Goal: Task Accomplishment & Management: Complete application form

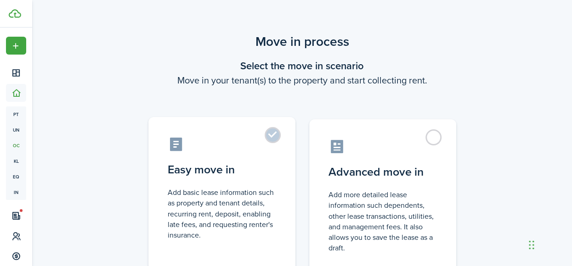
click at [277, 132] on label "Easy move in Add basic lease information such as property and tenant details, r…" at bounding box center [221, 193] width 147 height 153
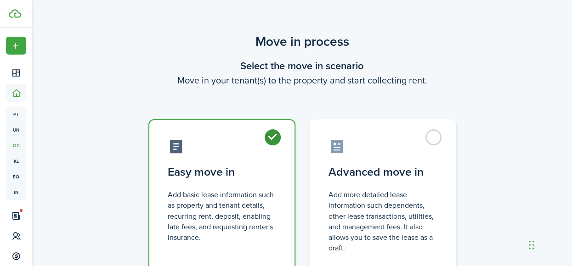
radio input "true"
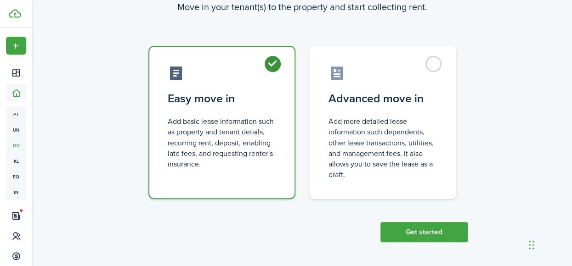
scroll to position [75, 0]
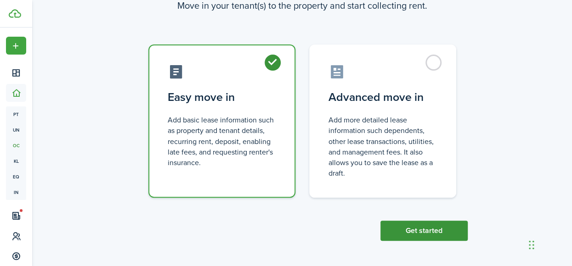
click at [440, 232] on button "Get started" at bounding box center [423, 231] width 87 height 20
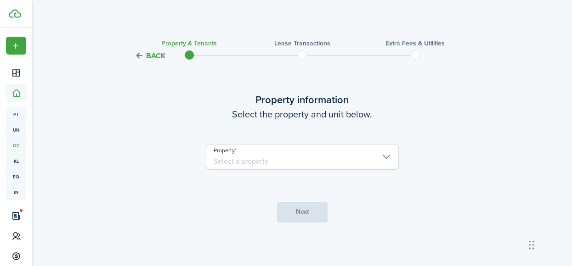
click at [281, 160] on input "Property" at bounding box center [302, 157] width 193 height 26
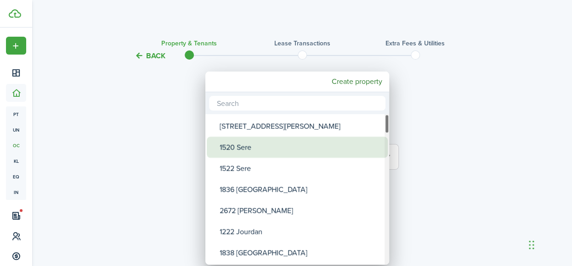
click at [262, 146] on div "1520 Sere" at bounding box center [301, 147] width 163 height 21
type input "1520 Sere"
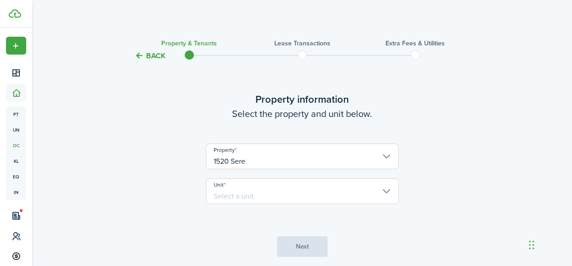
click at [263, 192] on input "Unit" at bounding box center [302, 192] width 193 height 26
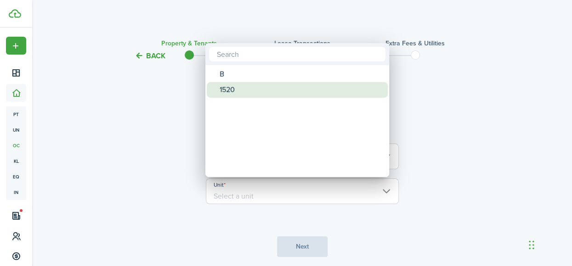
click at [235, 90] on div "1520" at bounding box center [301, 90] width 163 height 16
type input "1520"
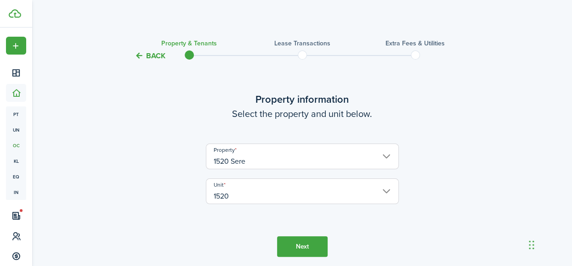
click at [308, 248] on button "Next" at bounding box center [302, 247] width 51 height 21
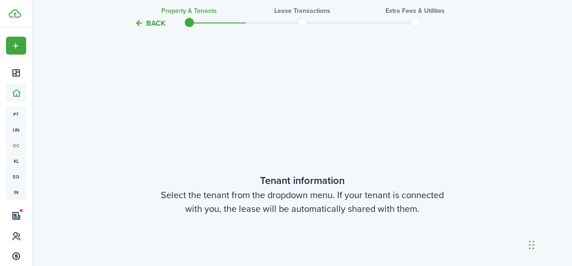
scroll to position [239, 0]
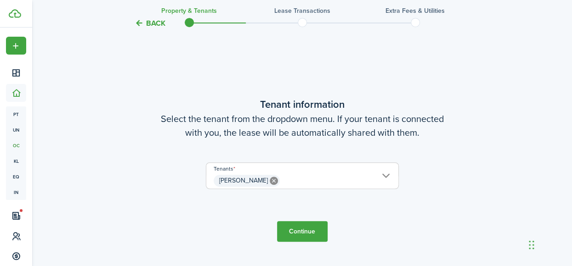
click at [305, 239] on button "Continue" at bounding box center [302, 231] width 51 height 21
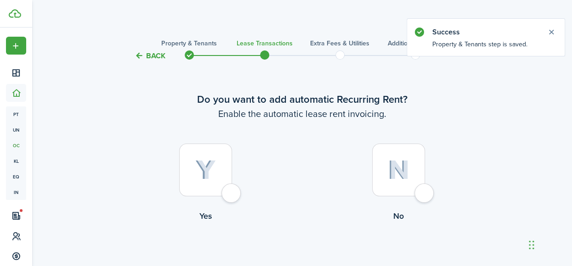
click at [192, 163] on div at bounding box center [205, 170] width 53 height 53
radio input "true"
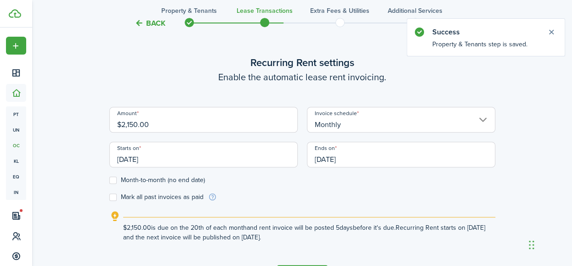
scroll to position [253, 0]
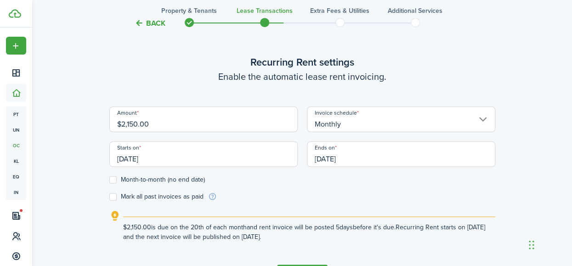
click at [133, 157] on input "[DATE]" at bounding box center [203, 154] width 188 height 26
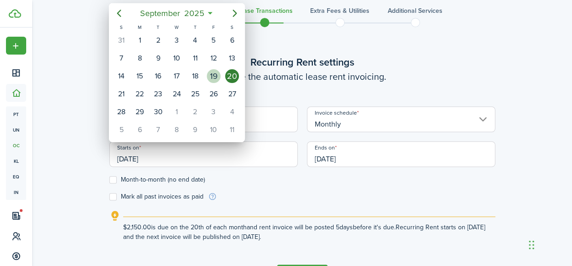
click at [211, 71] on div "19" at bounding box center [214, 76] width 14 height 14
type input "[DATE]"
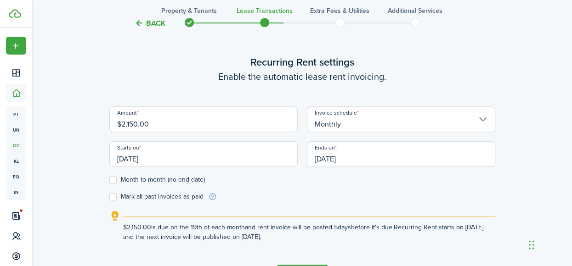
click at [333, 159] on input "[DATE]" at bounding box center [401, 154] width 188 height 26
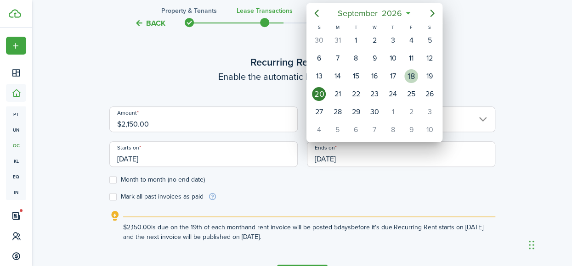
click at [412, 76] on div "18" at bounding box center [411, 76] width 14 height 14
type input "[DATE]"
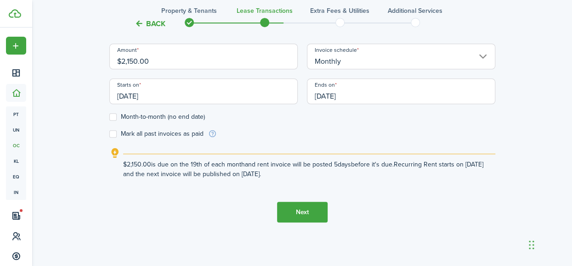
click at [310, 211] on button "Next" at bounding box center [302, 212] width 51 height 21
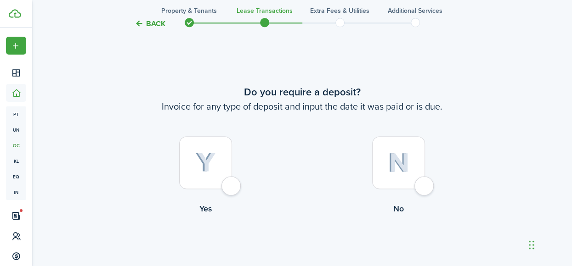
scroll to position [520, 0]
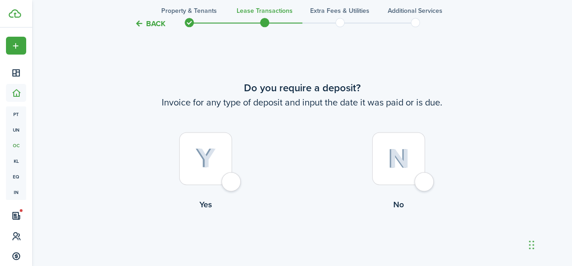
click at [220, 168] on div at bounding box center [205, 158] width 53 height 53
radio input "true"
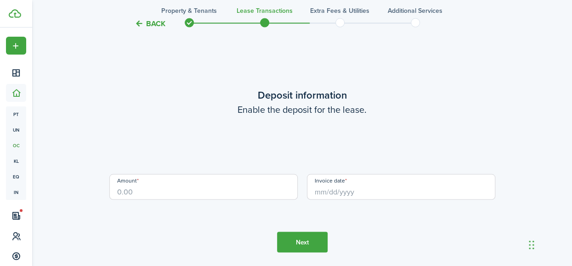
scroll to position [787, 0]
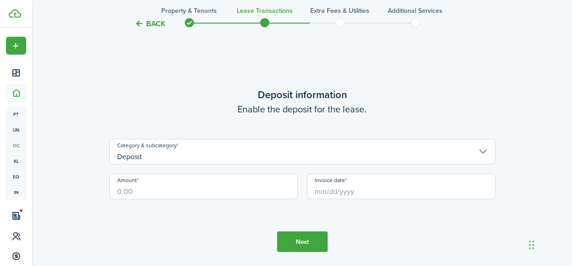
click at [205, 194] on input "Amount" at bounding box center [203, 187] width 188 height 26
type input "$2,150.00"
click at [341, 194] on input "Invoice date" at bounding box center [401, 187] width 188 height 26
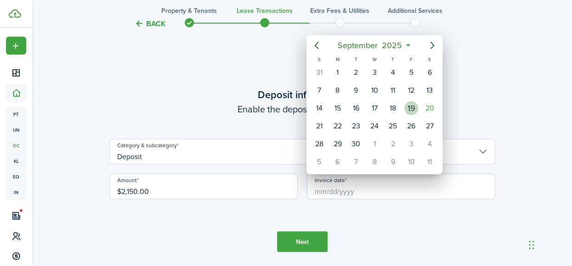
click at [407, 100] on div "19" at bounding box center [411, 108] width 18 height 17
type input "[DATE]"
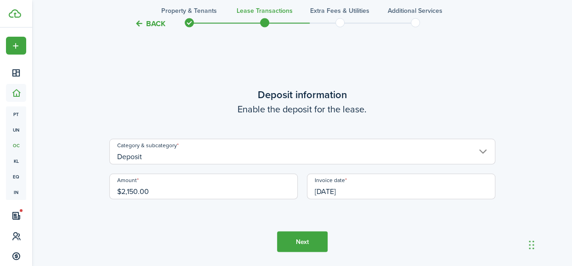
click at [305, 247] on button "Next" at bounding box center [302, 241] width 51 height 21
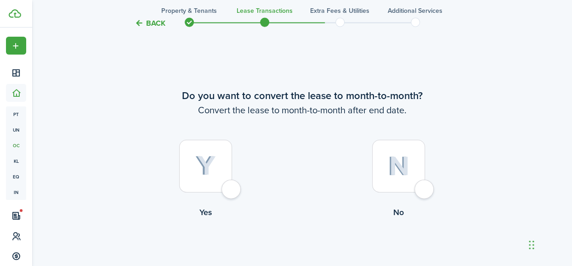
scroll to position [1053, 0]
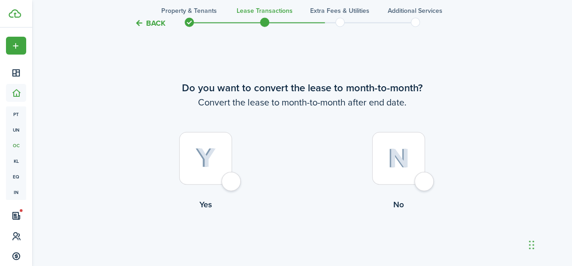
click at [223, 157] on div at bounding box center [205, 158] width 53 height 53
radio input "true"
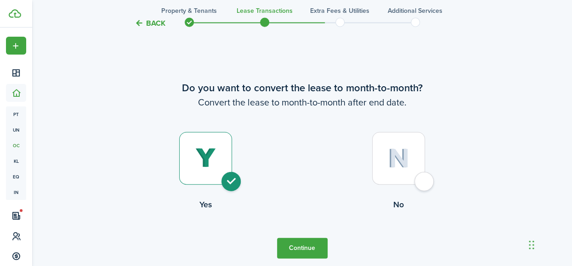
click at [311, 248] on button "Continue" at bounding box center [302, 248] width 51 height 21
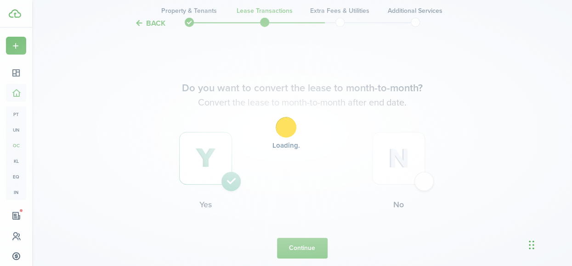
scroll to position [0, 0]
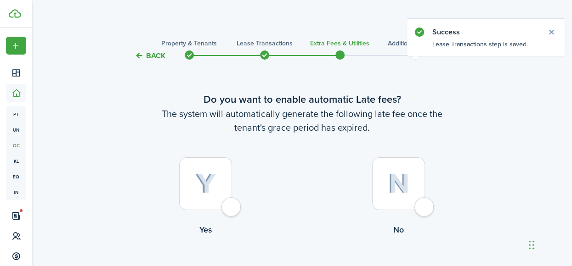
click at [210, 177] on img at bounding box center [205, 184] width 21 height 20
radio input "true"
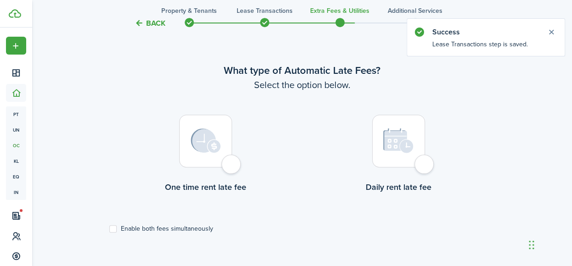
click at [215, 138] on img at bounding box center [206, 141] width 30 height 25
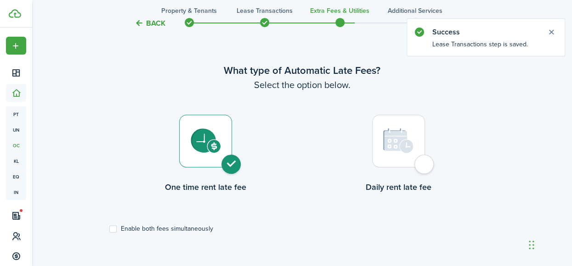
radio input "true"
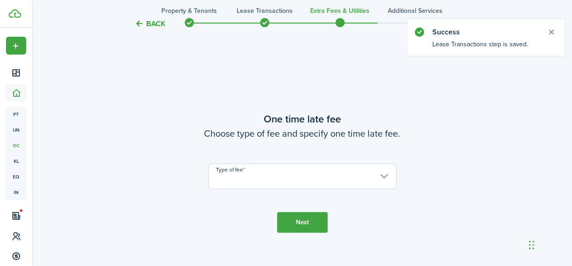
scroll to position [533, 0]
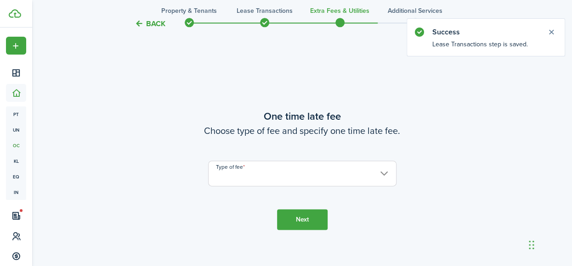
click at [265, 171] on input "Type of fee" at bounding box center [302, 174] width 188 height 26
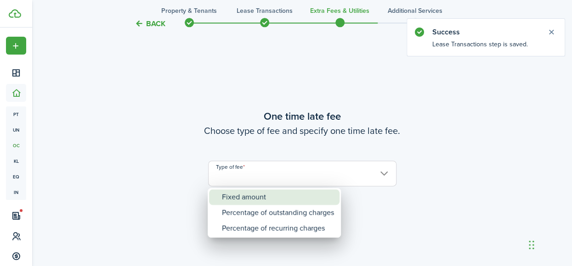
click at [245, 197] on div "Fixed amount" at bounding box center [278, 198] width 112 height 16
type input "Fixed amount"
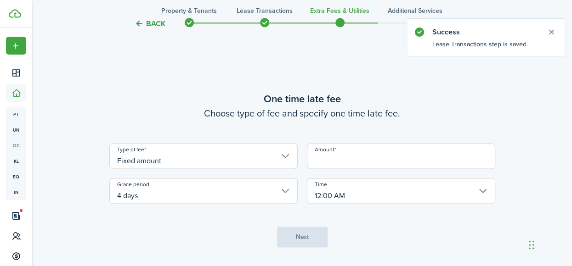
click at [343, 150] on input "Amount" at bounding box center [401, 156] width 188 height 26
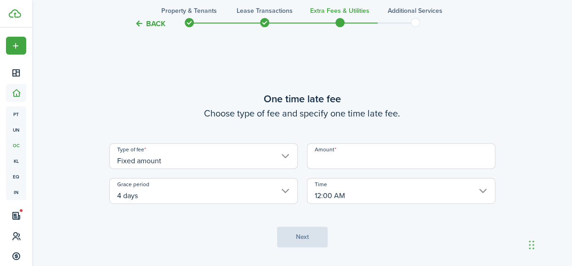
type input "$50.00"
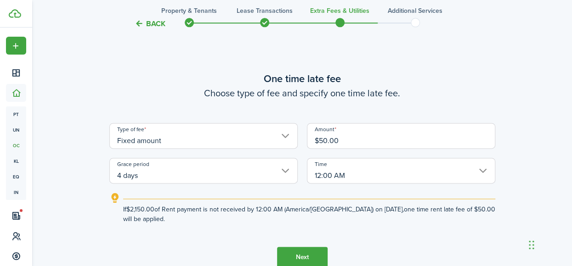
click at [313, 254] on button "Next" at bounding box center [302, 257] width 51 height 21
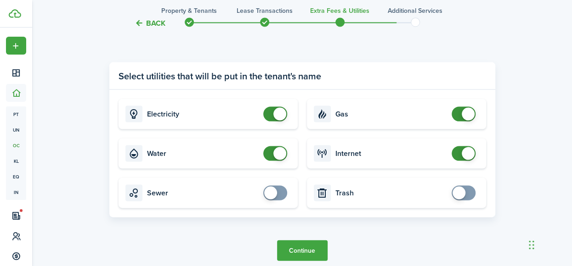
scroll to position [891, 0]
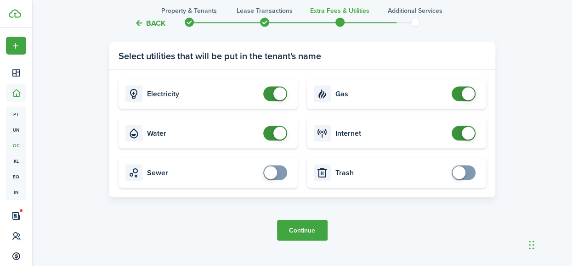
checkbox input "false"
click at [473, 91] on span at bounding box center [468, 94] width 13 height 13
click at [317, 226] on button "Continue" at bounding box center [302, 230] width 51 height 21
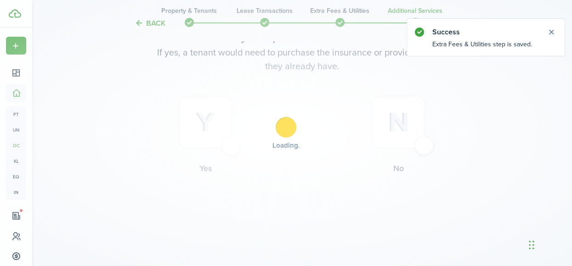
scroll to position [0, 0]
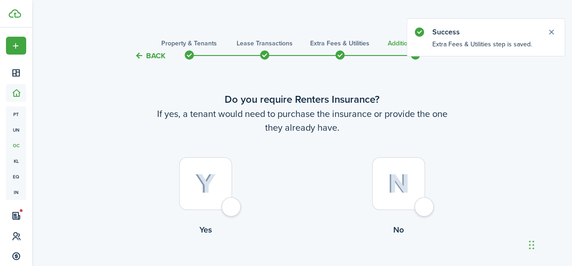
drag, startPoint x: 436, startPoint y: 199, endPoint x: 431, endPoint y: 200, distance: 4.6
click at [432, 200] on label "No" at bounding box center [398, 199] width 193 height 83
radio input "true"
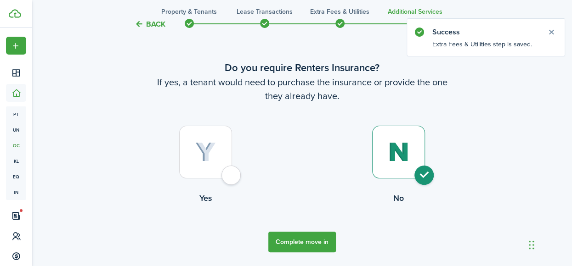
scroll to position [62, 0]
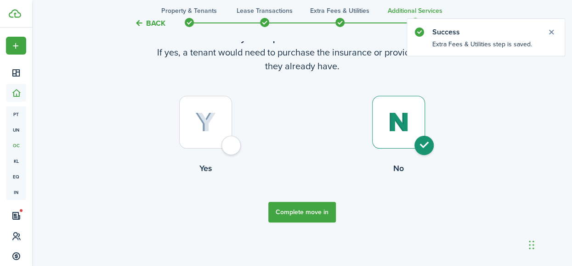
click at [308, 209] on button "Complete move in" at bounding box center [302, 212] width 68 height 21
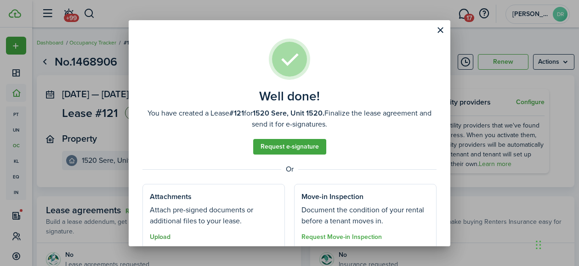
click at [158, 237] on button "Upload" at bounding box center [160, 237] width 21 height 7
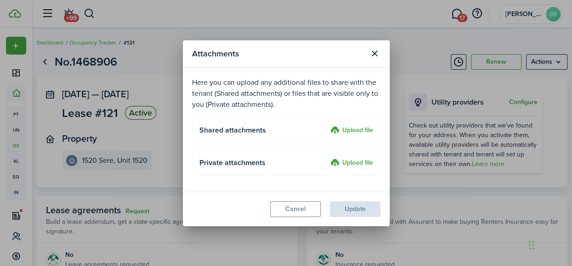
click at [355, 127] on label "Upload file" at bounding box center [351, 130] width 43 height 11
click at [327, 125] on input "Upload file" at bounding box center [327, 125] width 0 height 0
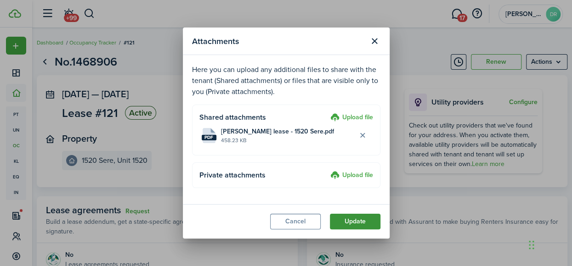
click at [362, 222] on button "Update" at bounding box center [355, 222] width 51 height 16
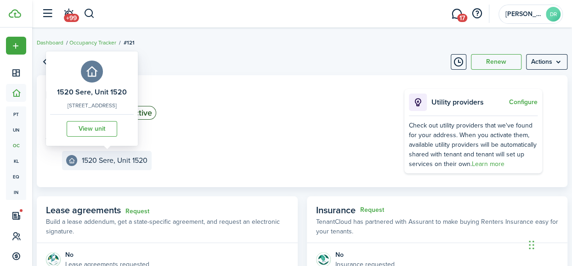
click at [96, 160] on e-details-info-title "1520 Sere, Unit 1520" at bounding box center [115, 161] width 66 height 8
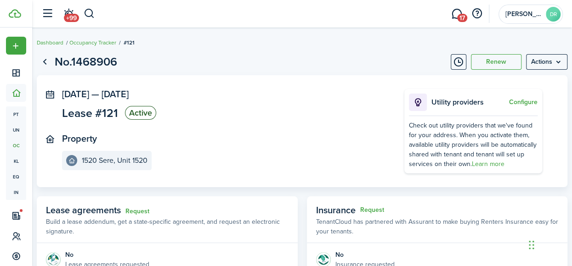
click at [191, 106] on panel-main-section "[DATE] — [DATE] Lease #121 Active" at bounding box center [219, 106] width 315 height 34
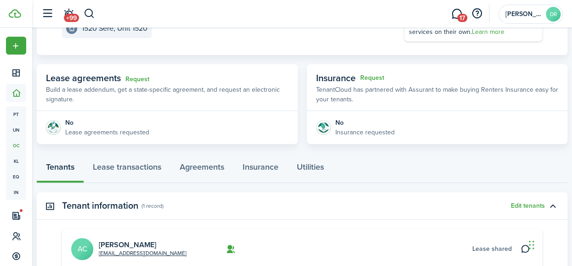
scroll to position [138, 0]
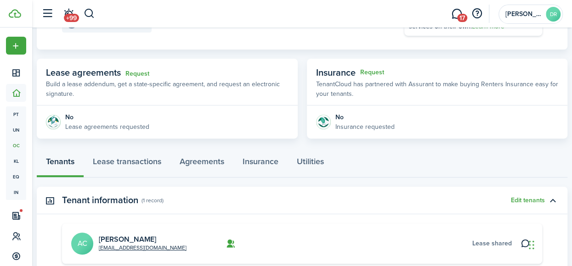
click at [75, 247] on avatar-text "AC" at bounding box center [82, 244] width 22 height 22
click at [85, 242] on avatar-text "AC" at bounding box center [82, 244] width 22 height 22
click at [117, 235] on link "[PERSON_NAME]" at bounding box center [127, 239] width 57 height 11
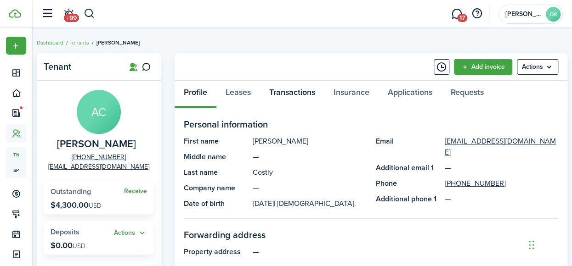
click at [291, 96] on link "Transactions" at bounding box center [292, 95] width 64 height 28
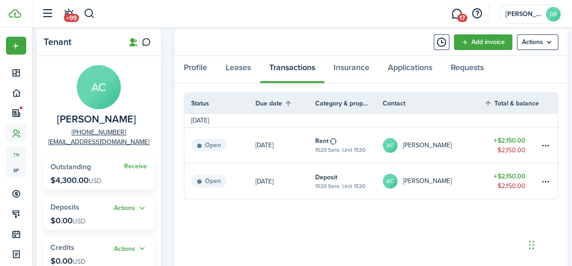
scroll to position [46, 0]
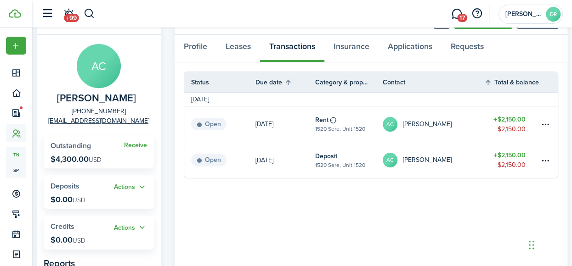
click at [305, 167] on link "[DATE]" at bounding box center [285, 160] width 60 height 36
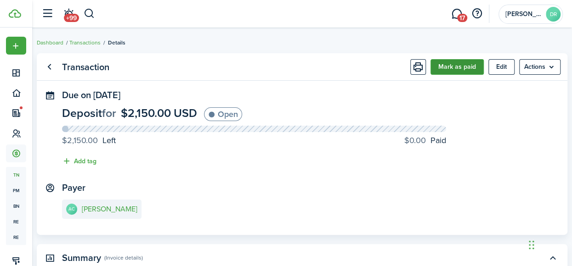
click at [457, 69] on button "Mark as paid" at bounding box center [456, 67] width 53 height 16
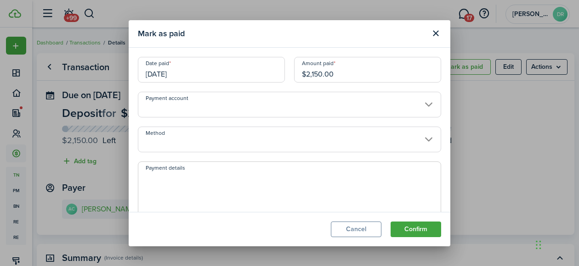
click at [164, 106] on input "Payment account" at bounding box center [289, 105] width 303 height 26
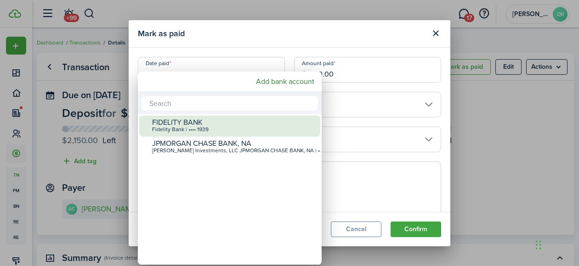
click at [170, 130] on div "Fidelity Bank | •••• 1939" at bounding box center [233, 130] width 163 height 6
type input "•••• •••• •••• 1939"
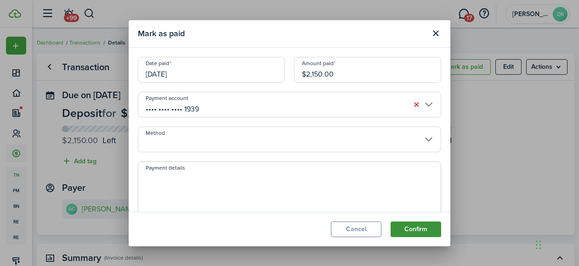
click at [420, 235] on button "Confirm" at bounding box center [415, 230] width 51 height 16
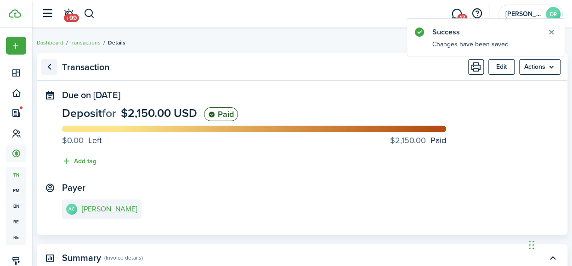
click at [49, 65] on link "Go back" at bounding box center [49, 67] width 16 height 16
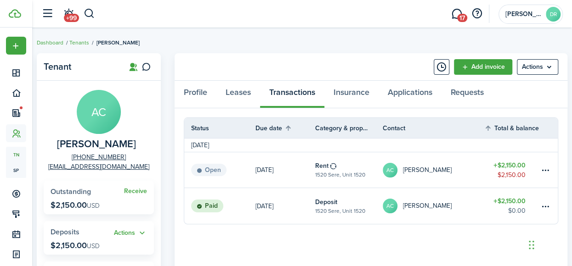
click at [301, 168] on link "[DATE]" at bounding box center [285, 169] width 60 height 35
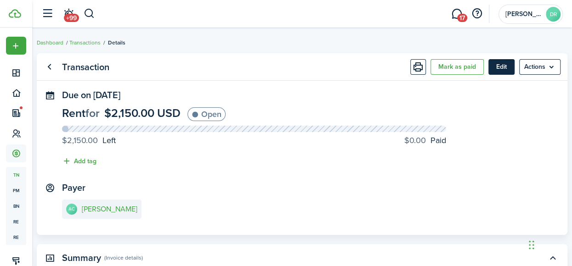
click at [503, 69] on button "Edit" at bounding box center [501, 67] width 26 height 16
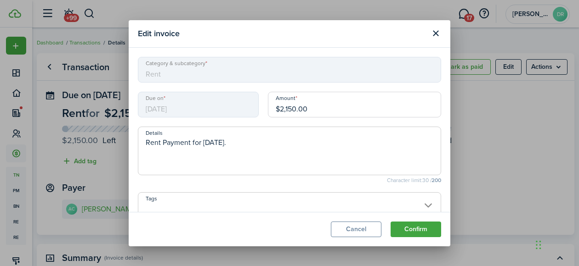
drag, startPoint x: 276, startPoint y: 109, endPoint x: 344, endPoint y: 101, distance: 67.6
click at [344, 101] on input "$2,150.00" at bounding box center [354, 105] width 173 height 26
type input "$860.00"
click at [147, 141] on textarea "Rent Payment for [DATE]." at bounding box center [289, 153] width 302 height 33
type textarea "Prorated Rent Payment for [DATE]."
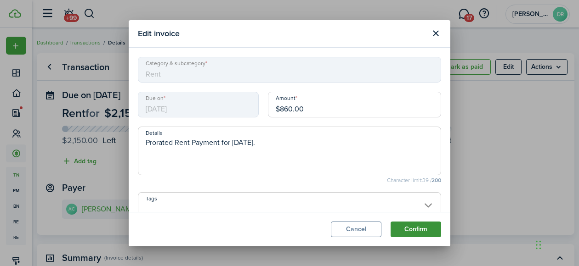
click at [417, 230] on button "Confirm" at bounding box center [415, 230] width 51 height 16
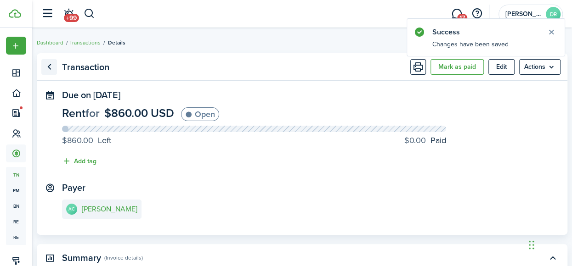
click at [51, 65] on link "Go back" at bounding box center [49, 67] width 16 height 16
